Goal: Task Accomplishment & Management: Use online tool/utility

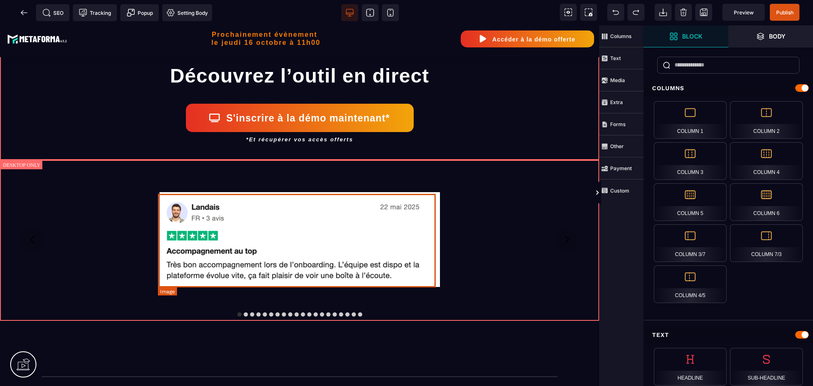
click at [371, 240] on img at bounding box center [299, 239] width 281 height 94
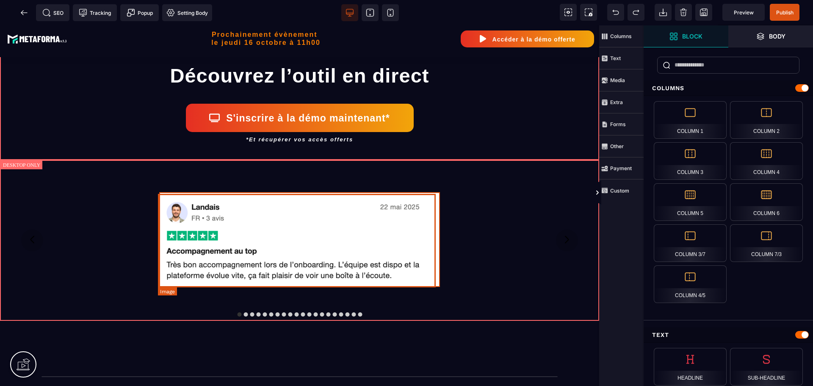
select select
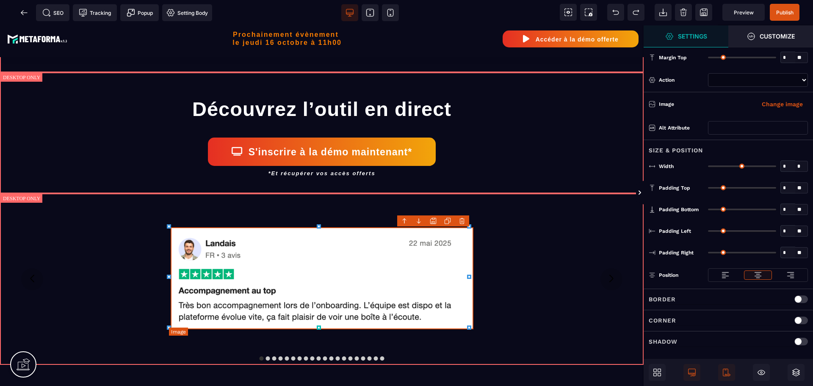
type input "*"
type input "**"
type input "*"
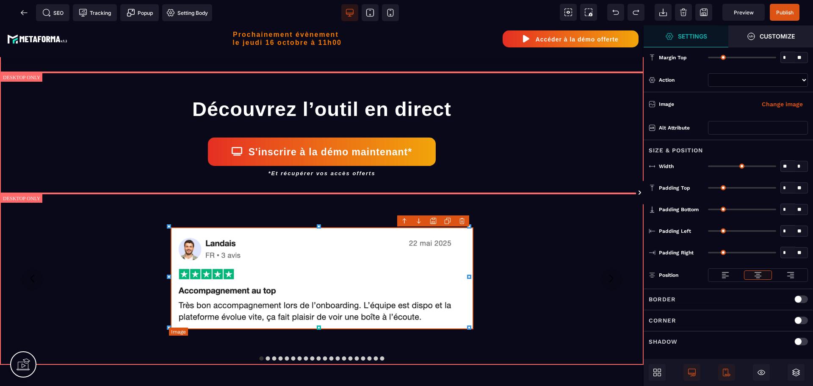
type input "*"
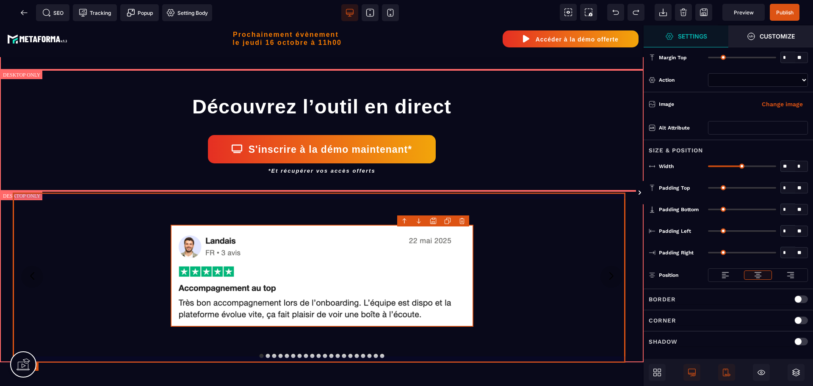
click at [483, 262] on div at bounding box center [322, 276] width 618 height 116
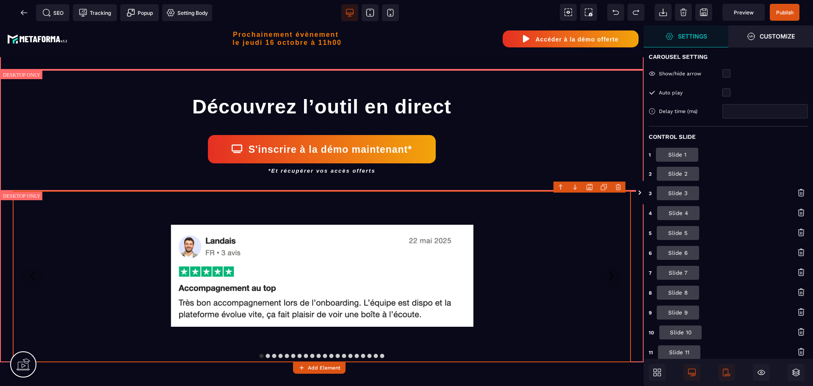
click at [678, 150] on button "Slide 1" at bounding box center [677, 155] width 42 height 14
click at [671, 177] on button "Slide 2" at bounding box center [678, 174] width 42 height 14
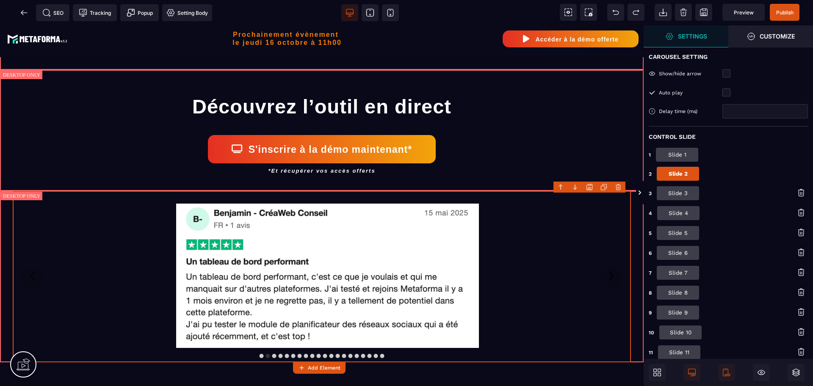
click at [678, 193] on button "Slide 3" at bounding box center [678, 193] width 42 height 14
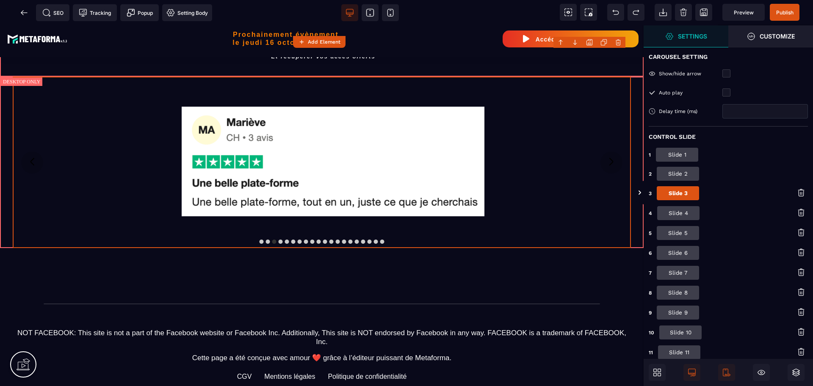
scroll to position [1323, 0]
